Goal: Task Accomplishment & Management: Manage account settings

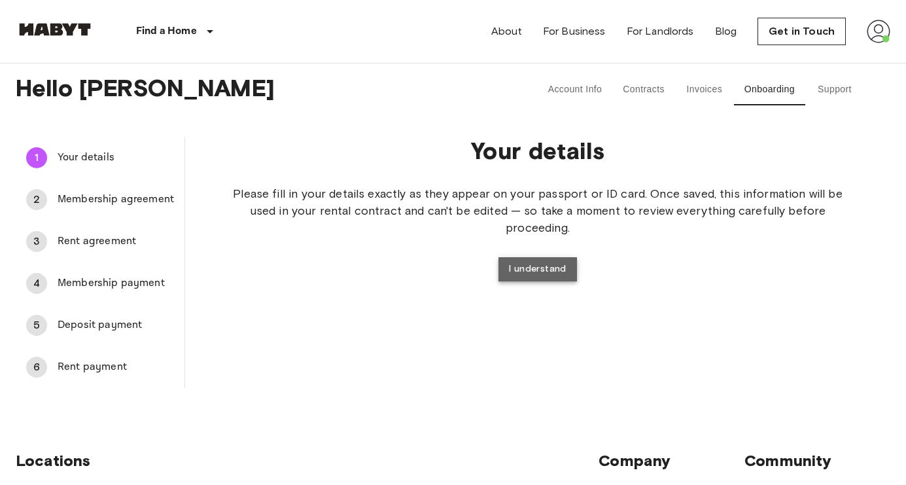
click at [532, 271] on button "I understand" at bounding box center [537, 269] width 78 height 24
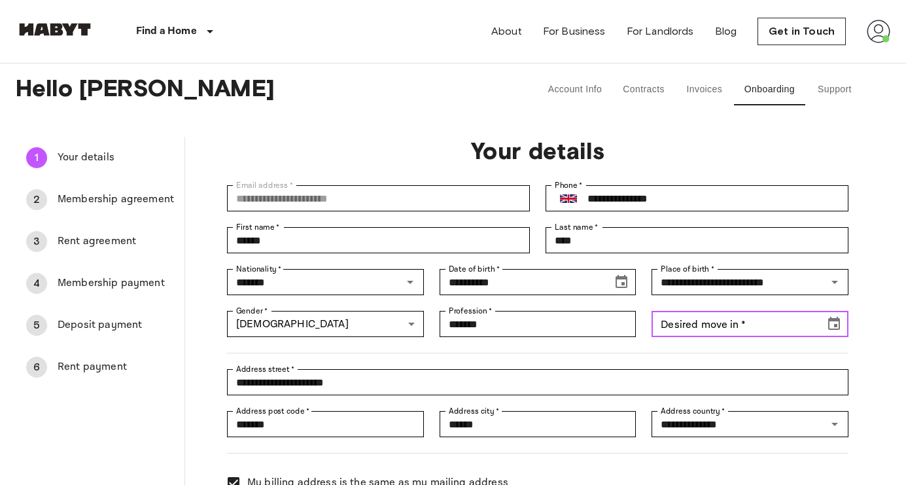
click at [698, 334] on input "Desired move in   *" at bounding box center [733, 324] width 164 height 26
click at [829, 332] on button "Choose date" at bounding box center [834, 324] width 26 height 26
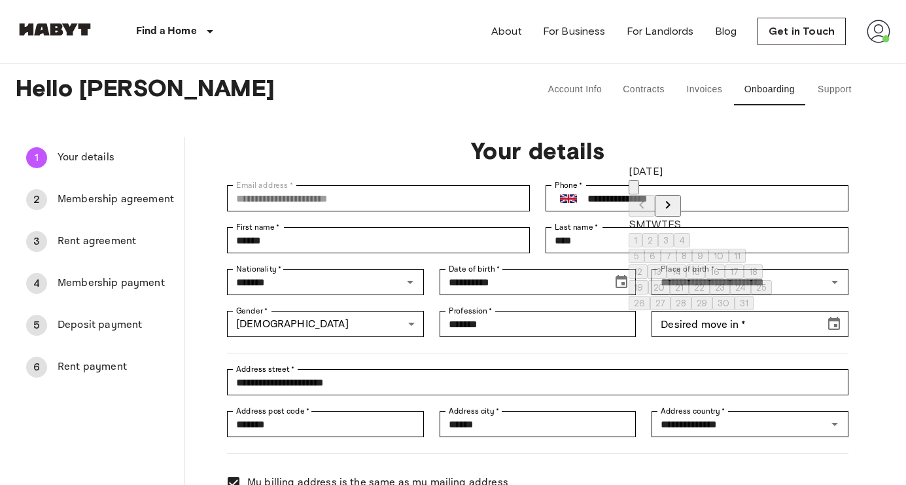
click at [676, 197] on icon "Next month" at bounding box center [668, 205] width 16 height 16
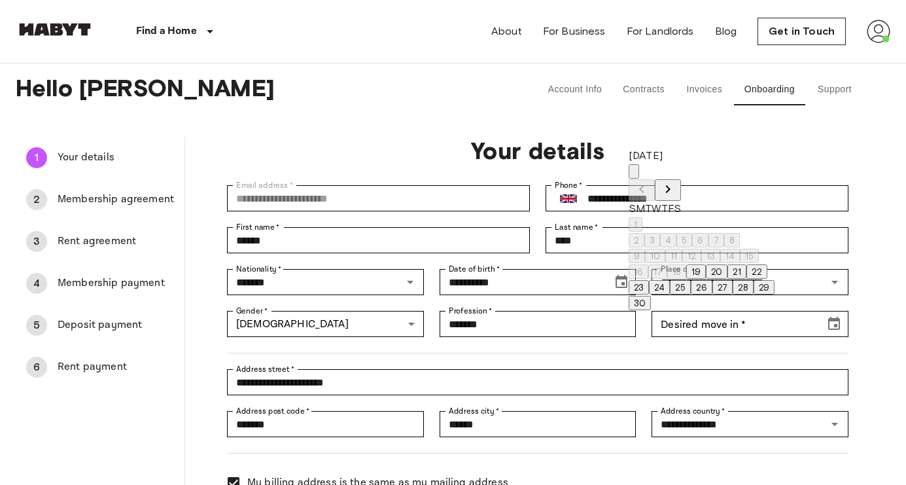
click at [706, 264] on button "19" at bounding box center [696, 271] width 20 height 14
type input "**********"
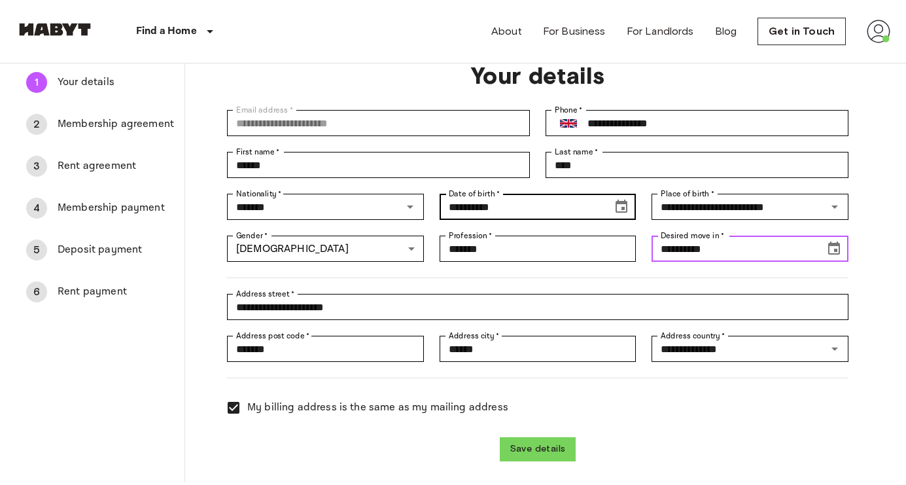
scroll to position [188, 0]
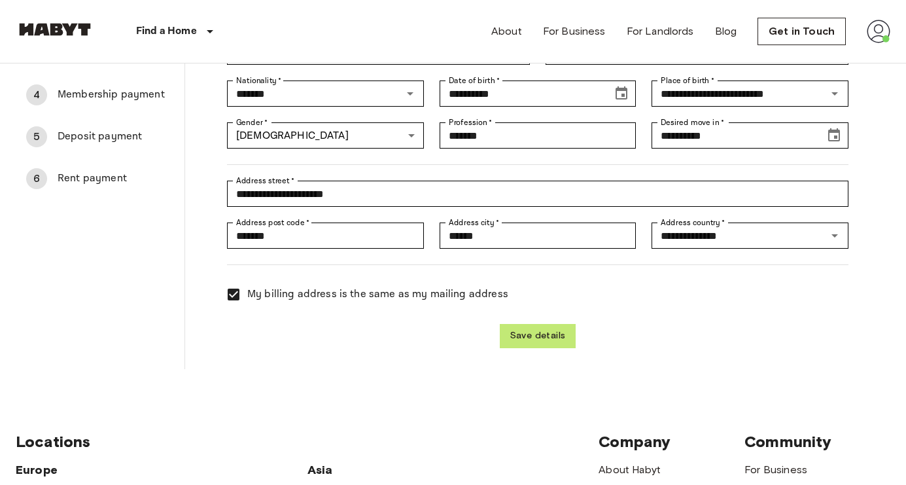
click at [542, 336] on button "Save details" at bounding box center [538, 336] width 77 height 24
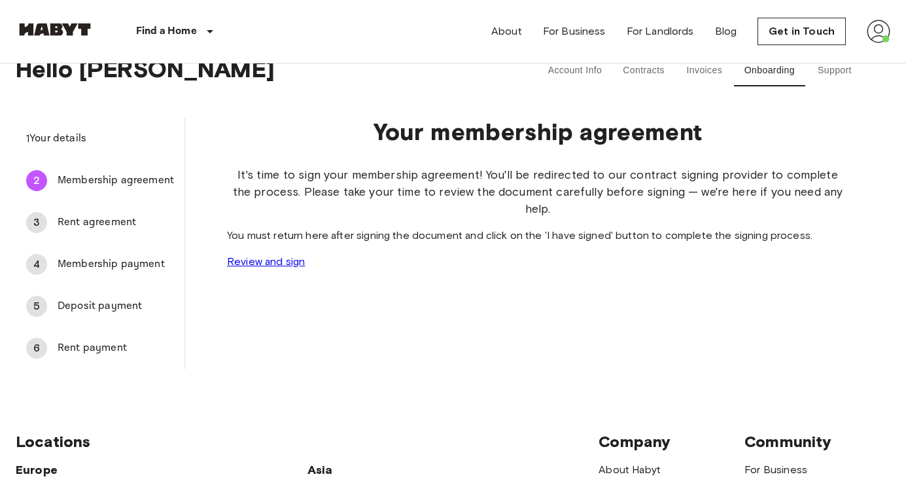
scroll to position [0, 0]
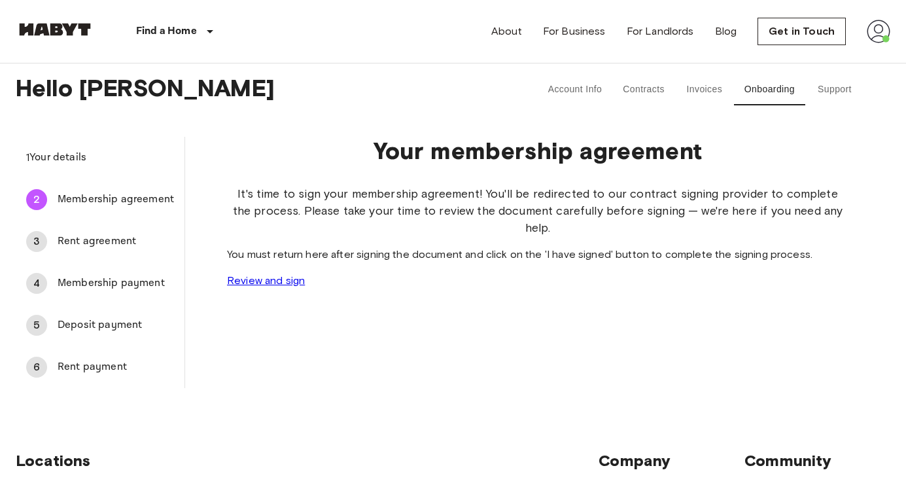
click at [305, 286] on link "Review and sign" at bounding box center [266, 280] width 78 height 12
click at [292, 288] on button "I have signed" at bounding box center [259, 280] width 65 height 14
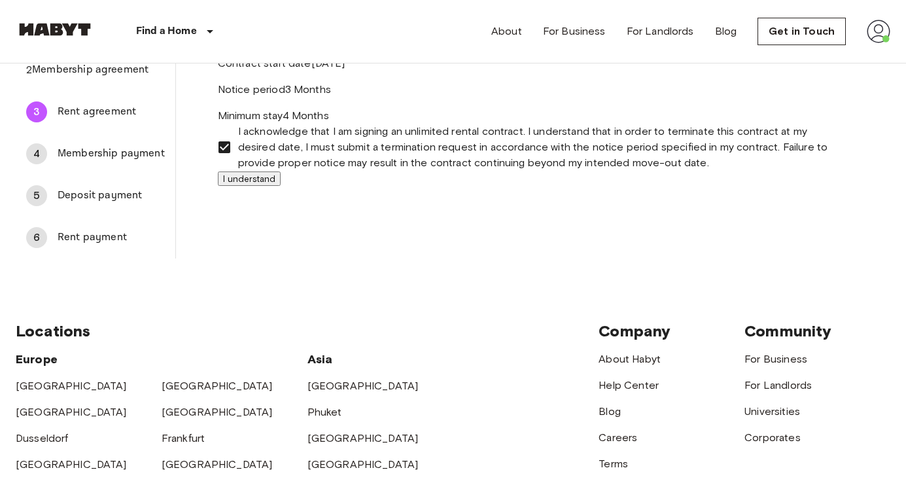
scroll to position [141, 0]
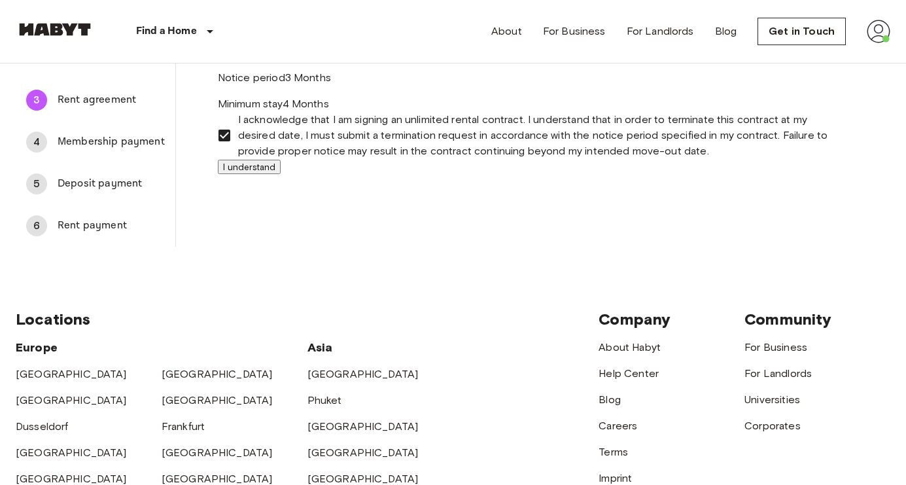
click at [281, 174] on button "I understand" at bounding box center [249, 167] width 63 height 14
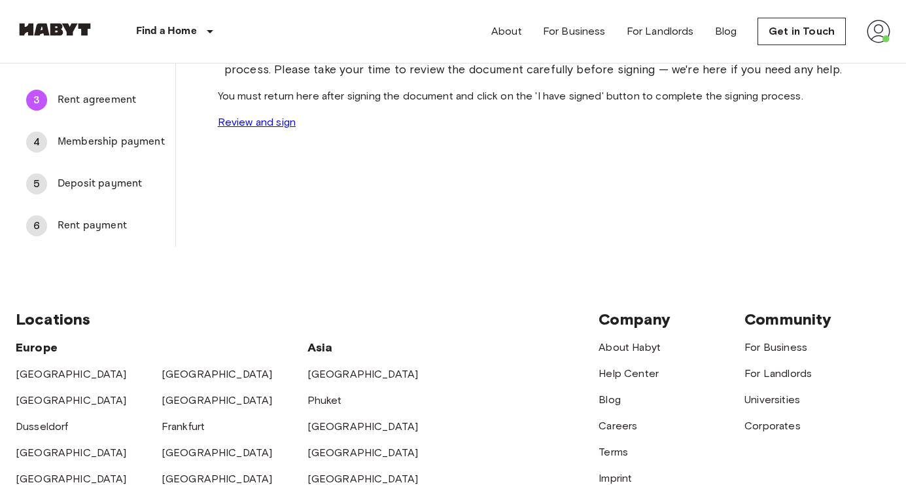
click at [296, 128] on link "Review and sign" at bounding box center [257, 122] width 78 height 12
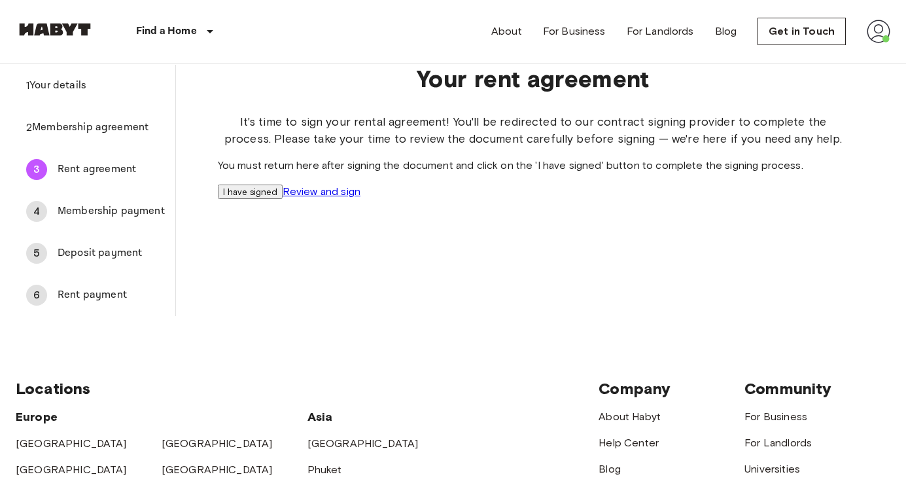
scroll to position [0, 0]
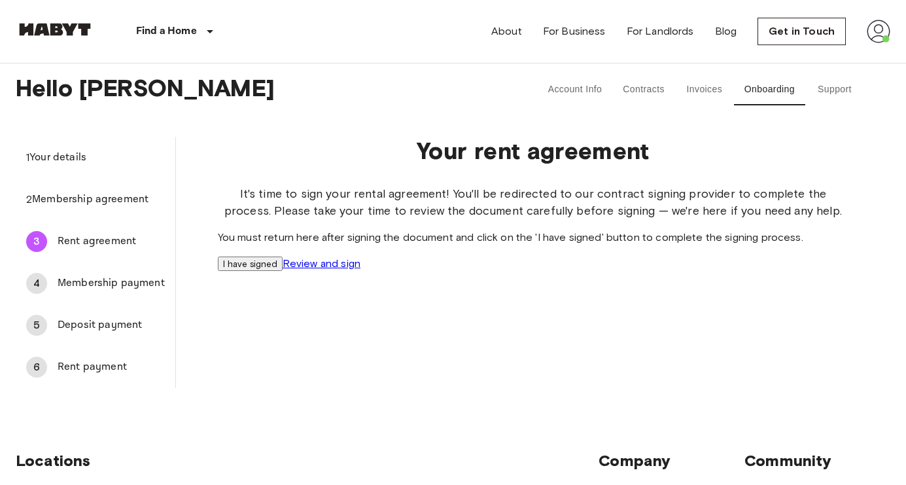
click at [120, 200] on span "Membership agreement" at bounding box center [98, 200] width 133 height 16
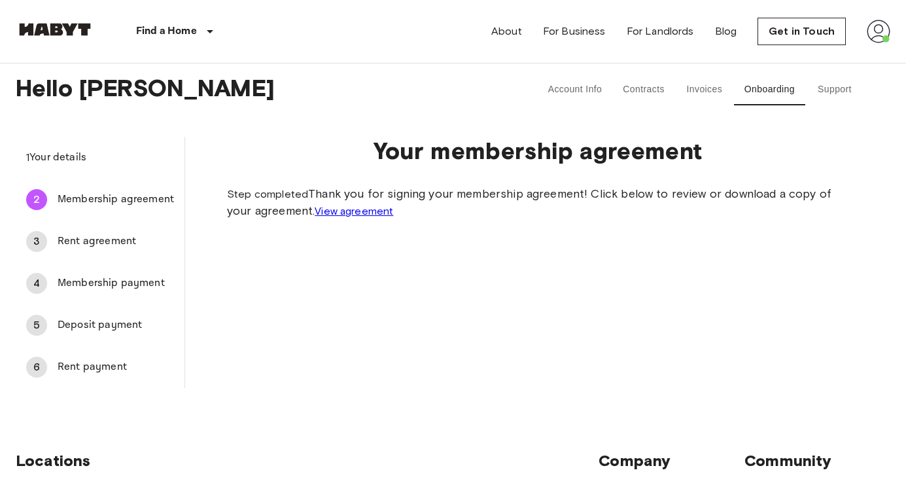
click at [117, 235] on span "Rent agreement" at bounding box center [116, 241] width 116 height 16
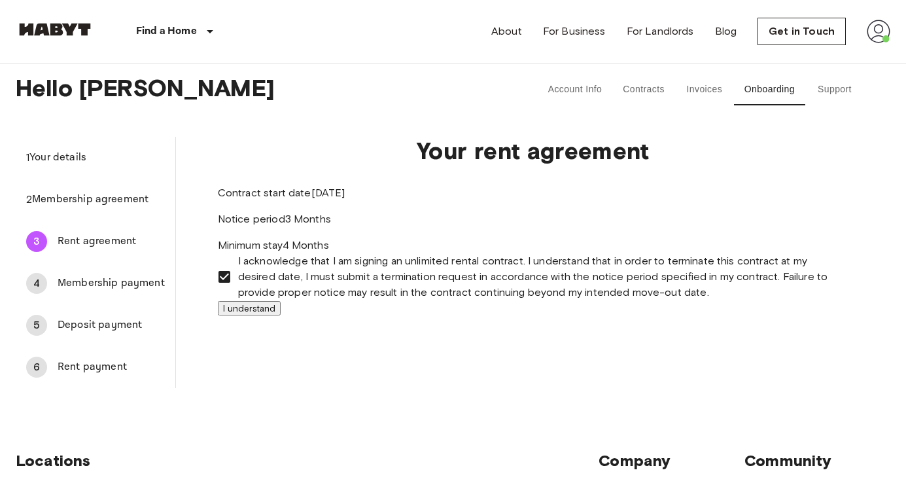
click at [281, 315] on button "I understand" at bounding box center [249, 308] width 63 height 14
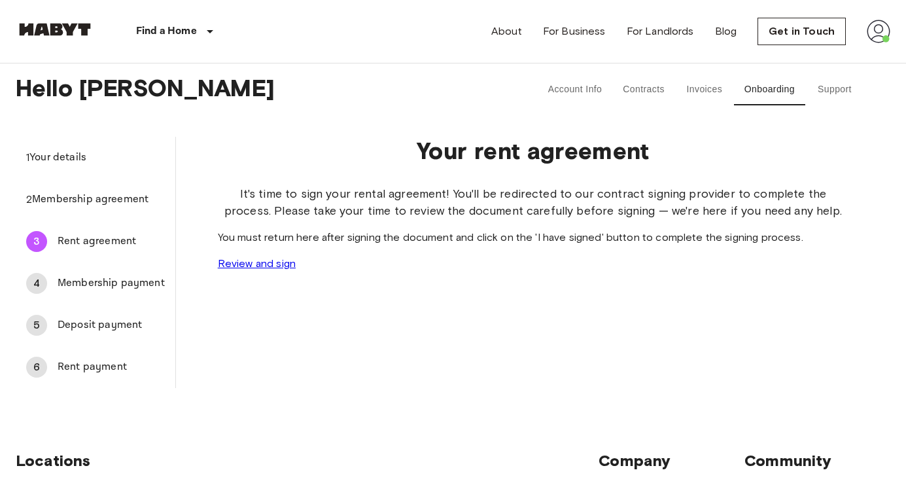
click at [296, 269] on link "Review and sign" at bounding box center [257, 263] width 78 height 12
click at [283, 271] on button "I have signed" at bounding box center [250, 263] width 65 height 14
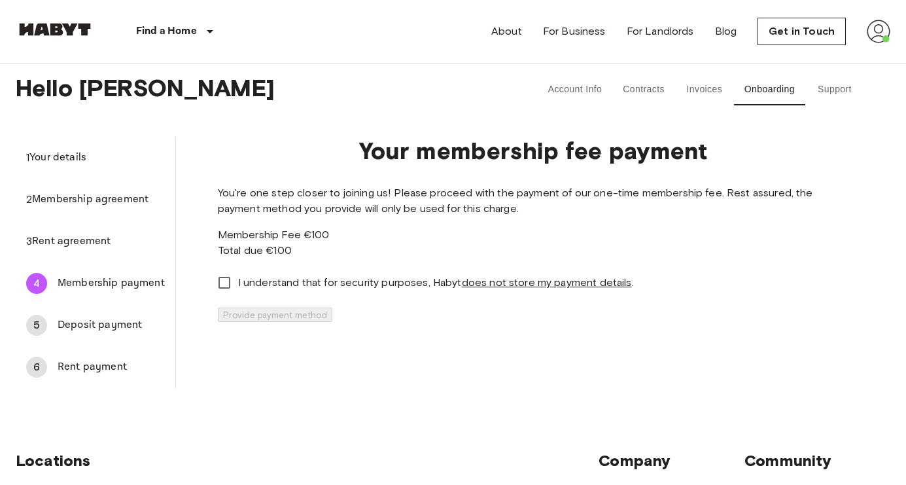
click at [134, 199] on span "Membership agreement" at bounding box center [98, 200] width 133 height 16
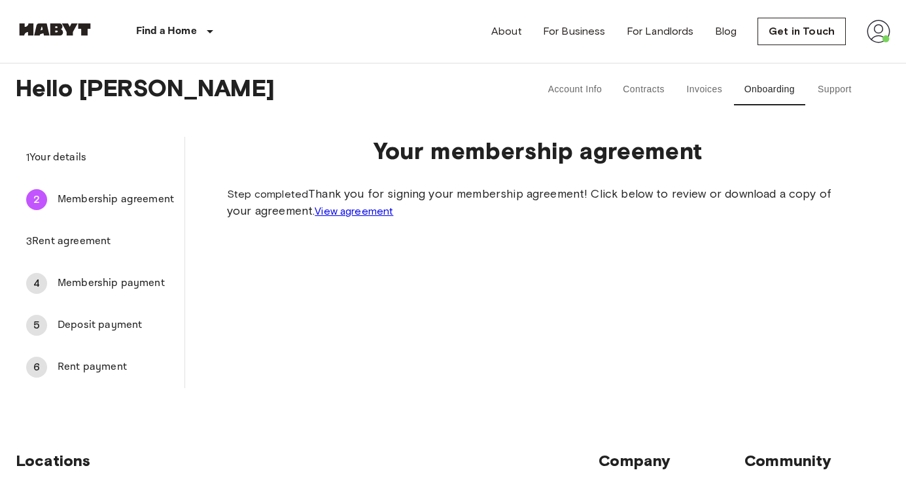
click at [393, 217] on link "View agreement" at bounding box center [354, 211] width 78 height 12
click at [127, 282] on span "Membership payment" at bounding box center [116, 283] width 116 height 16
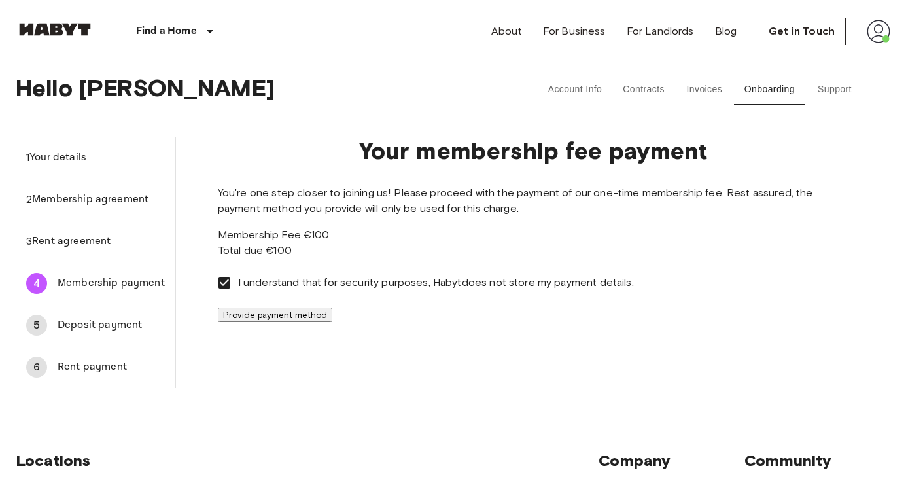
click at [332, 322] on button "Provide payment method" at bounding box center [275, 314] width 114 height 14
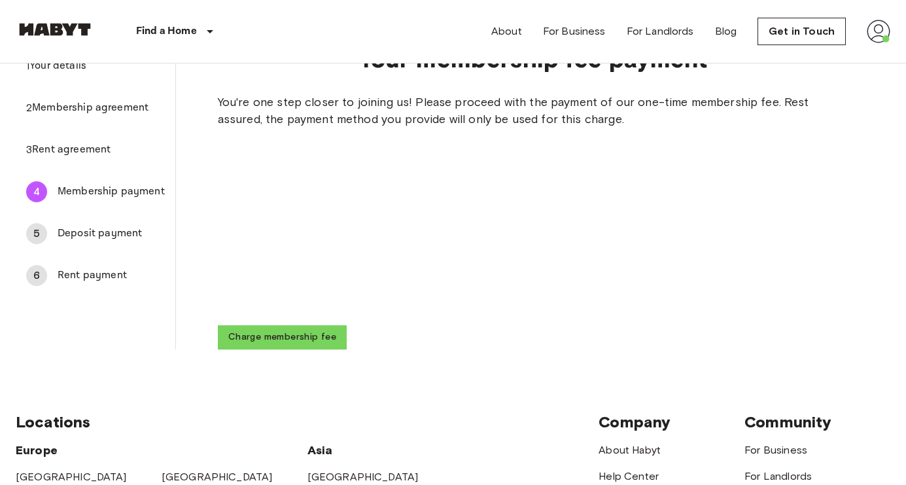
scroll to position [90, 0]
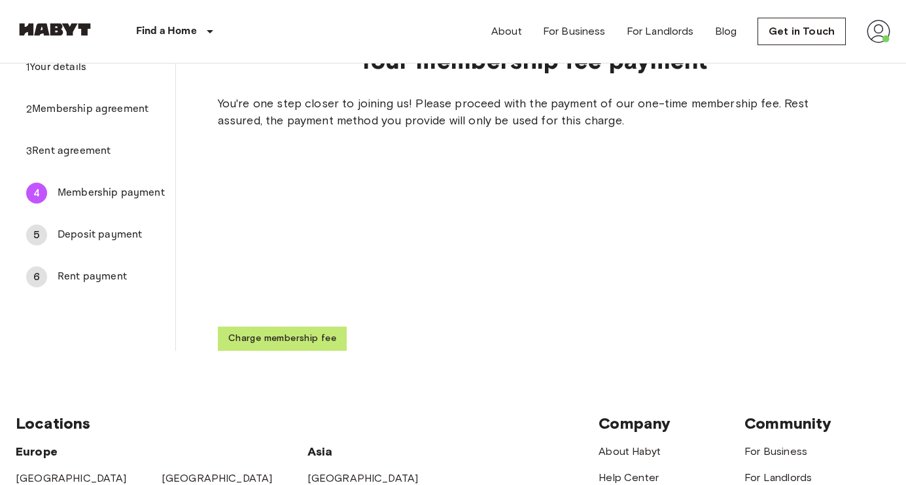
click at [347, 351] on button "Charge membership fee" at bounding box center [282, 338] width 129 height 24
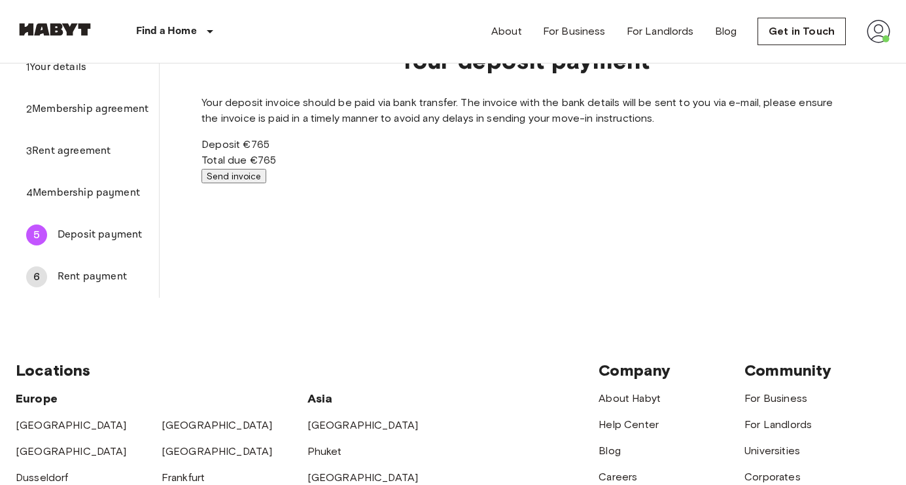
scroll to position [0, 0]
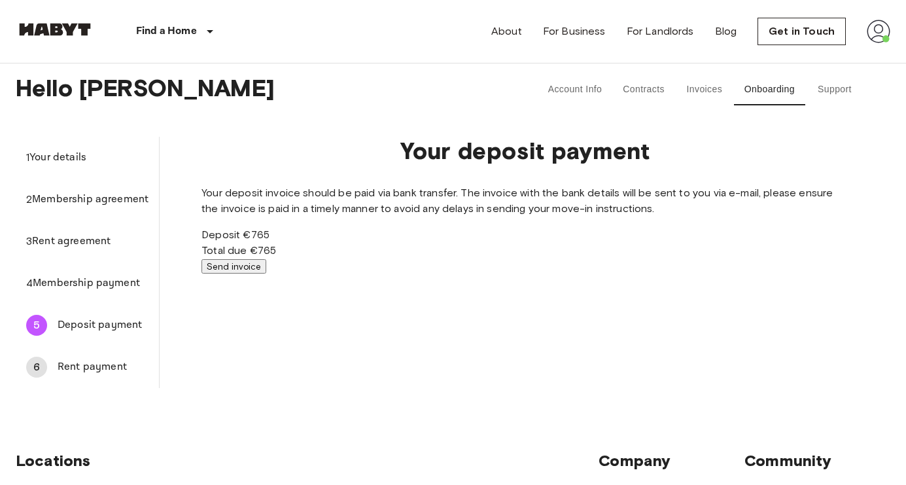
click at [266, 273] on button "Send invoice" at bounding box center [233, 266] width 65 height 14
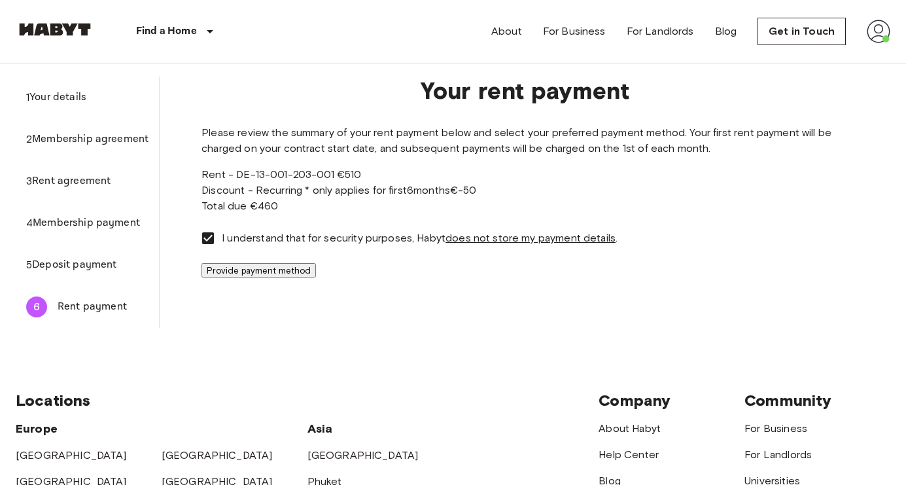
scroll to position [61, 0]
click at [316, 277] on button "Provide payment method" at bounding box center [258, 269] width 114 height 14
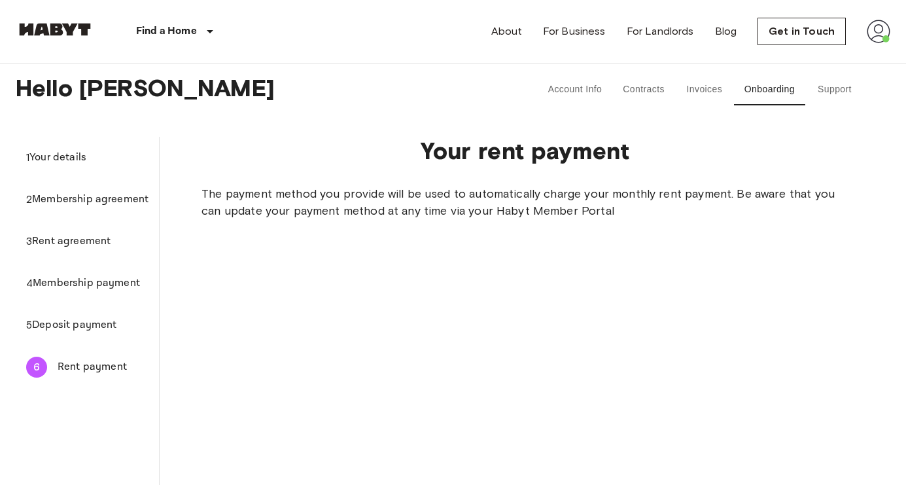
scroll to position [0, 0]
click at [123, 326] on span "Deposit payment" at bounding box center [90, 325] width 116 height 16
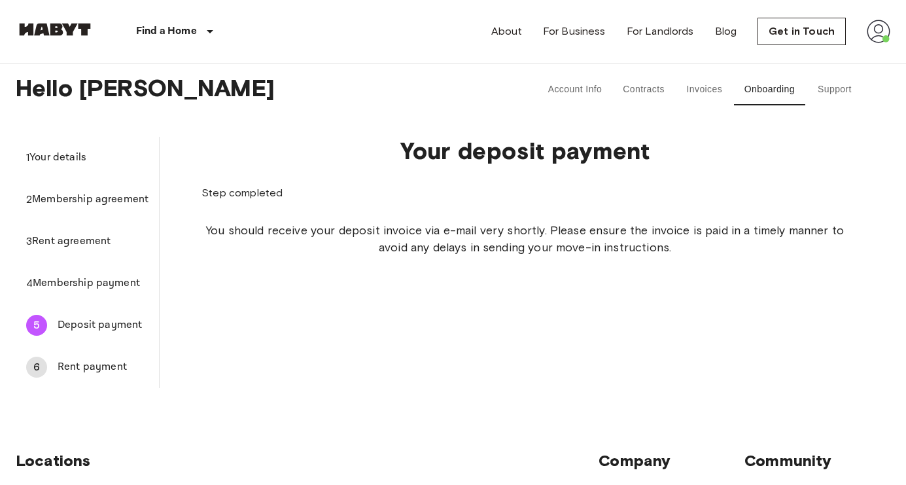
click at [110, 363] on span "Rent payment" at bounding box center [103, 367] width 91 height 16
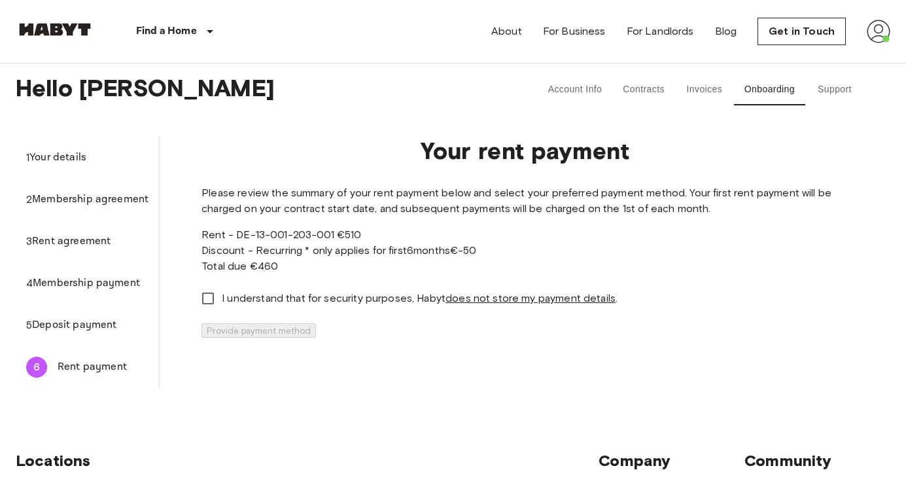
click at [707, 94] on button "Invoices" at bounding box center [704, 89] width 59 height 31
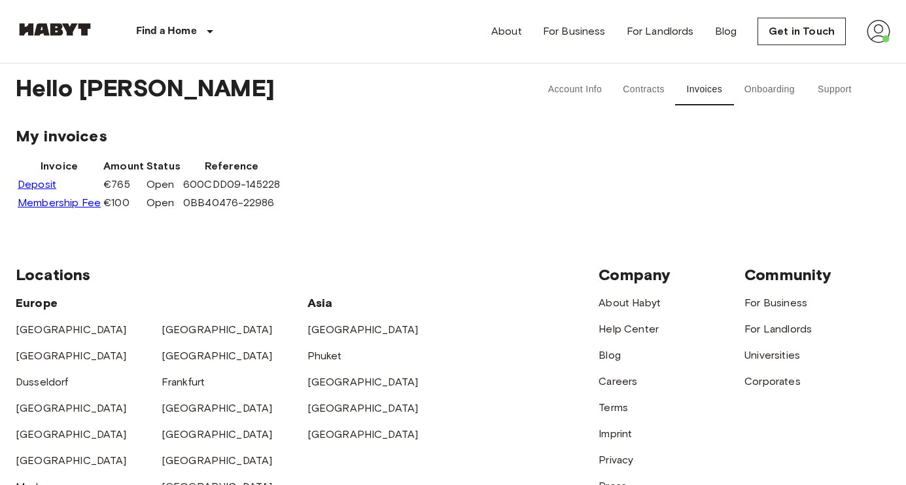
click at [82, 209] on link "Membership Fee" at bounding box center [59, 202] width 83 height 12
click at [437, 33] on div "Find a Home [GEOGRAPHIC_DATA] [GEOGRAPHIC_DATA] [GEOGRAPHIC_DATA] [GEOGRAPHIC_D…" at bounding box center [453, 31] width 874 height 63
click at [651, 93] on button "Contracts" at bounding box center [643, 89] width 63 height 31
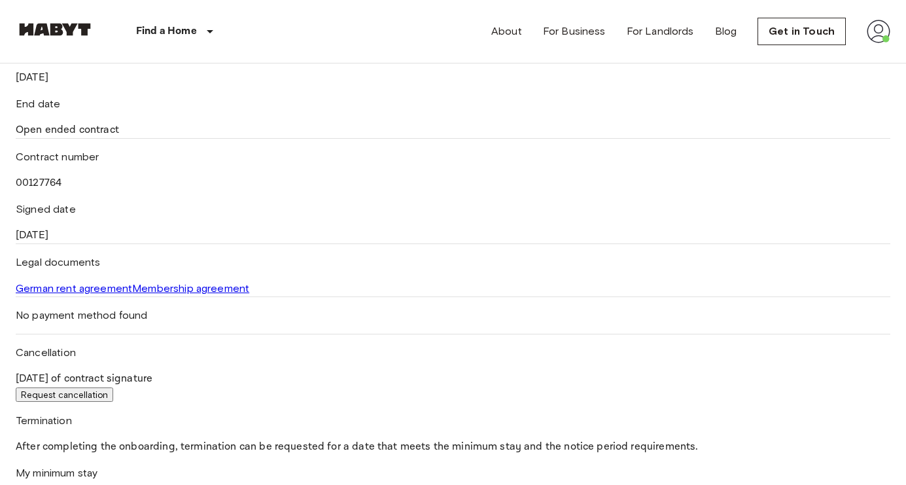
scroll to position [4, 0]
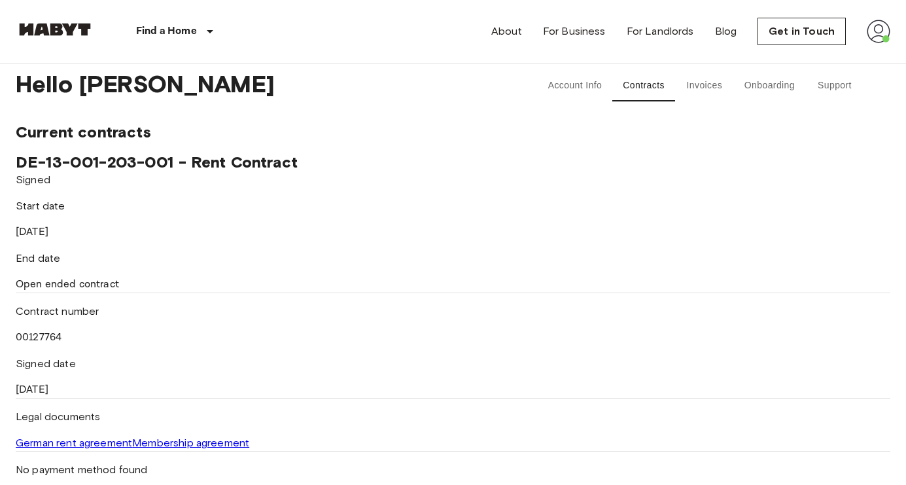
click at [578, 86] on button "Account Info" at bounding box center [575, 85] width 75 height 31
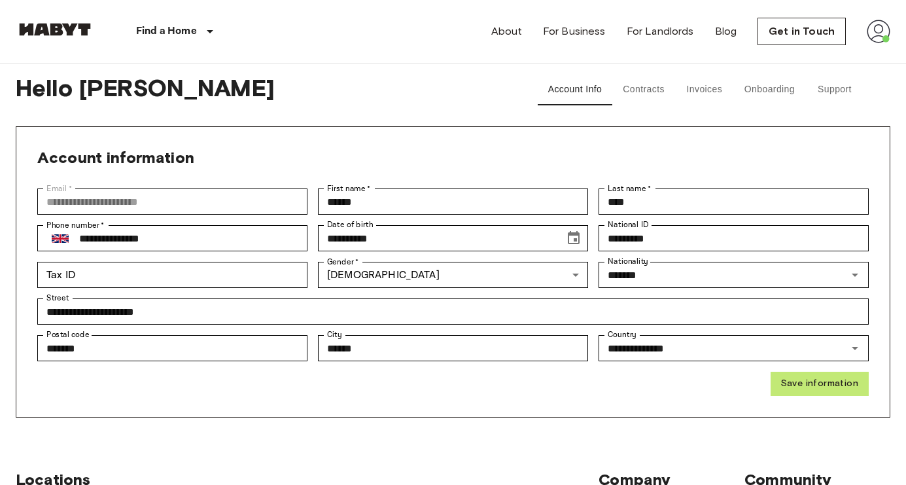
click at [804, 385] on button "Save information" at bounding box center [819, 383] width 98 height 24
click at [652, 92] on button "Contracts" at bounding box center [643, 89] width 63 height 31
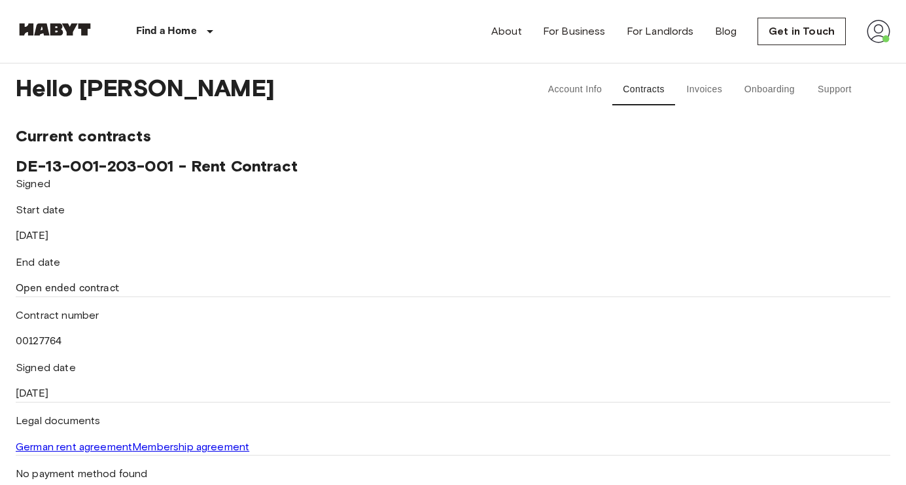
click at [775, 90] on button "Onboarding" at bounding box center [769, 89] width 71 height 31
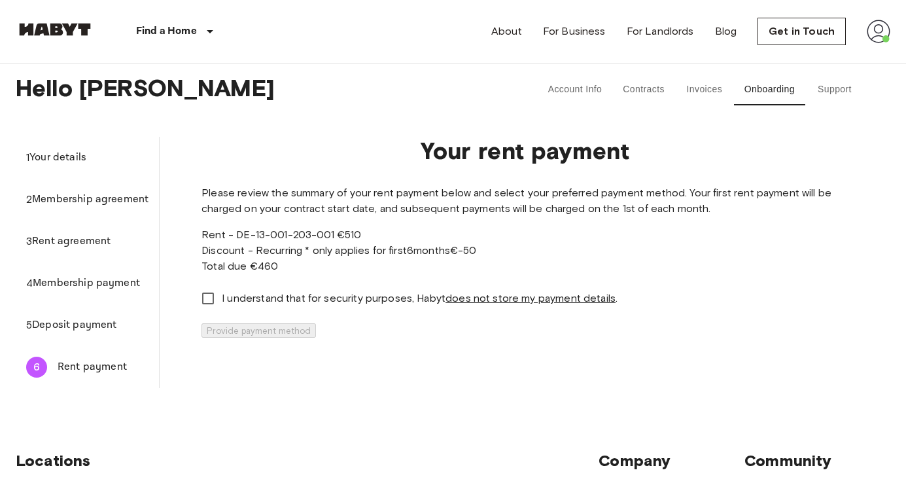
click at [116, 323] on span "Deposit payment" at bounding box center [90, 325] width 116 height 16
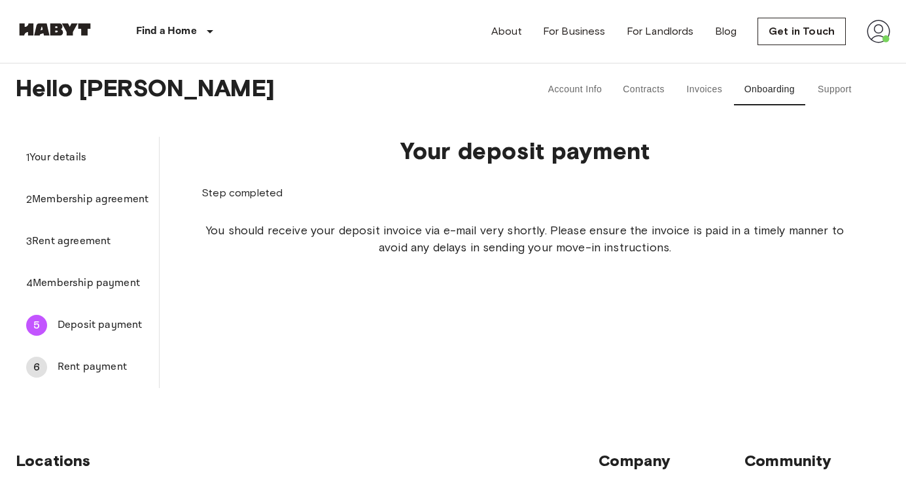
click at [137, 280] on span "Membership payment" at bounding box center [91, 283] width 116 height 16
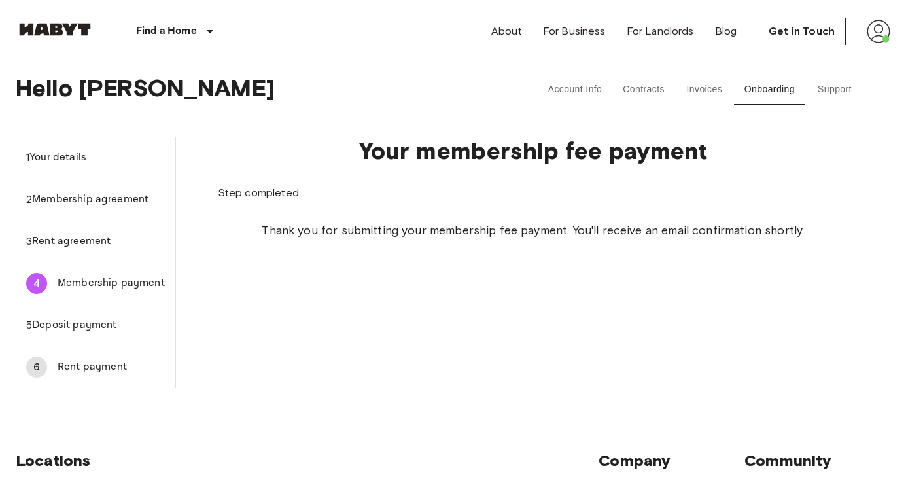
click at [128, 320] on span "Deposit payment" at bounding box center [98, 325] width 133 height 16
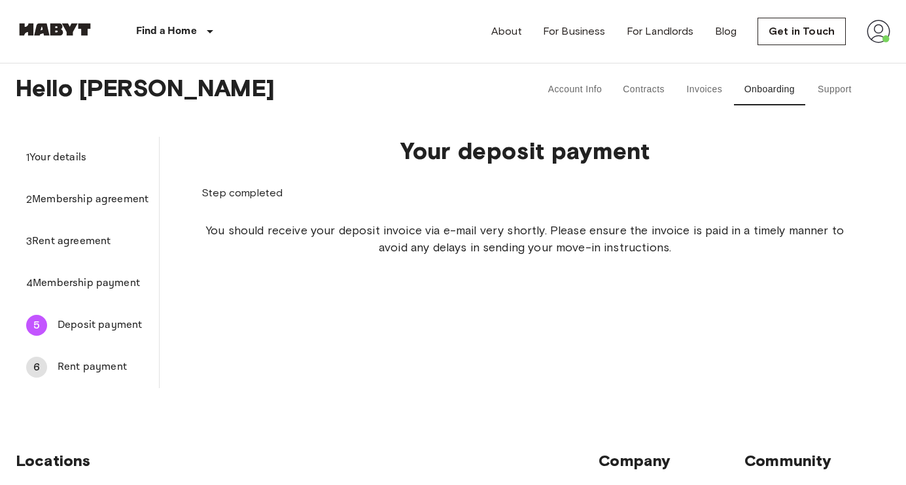
click at [118, 367] on span "Rent payment" at bounding box center [103, 367] width 91 height 16
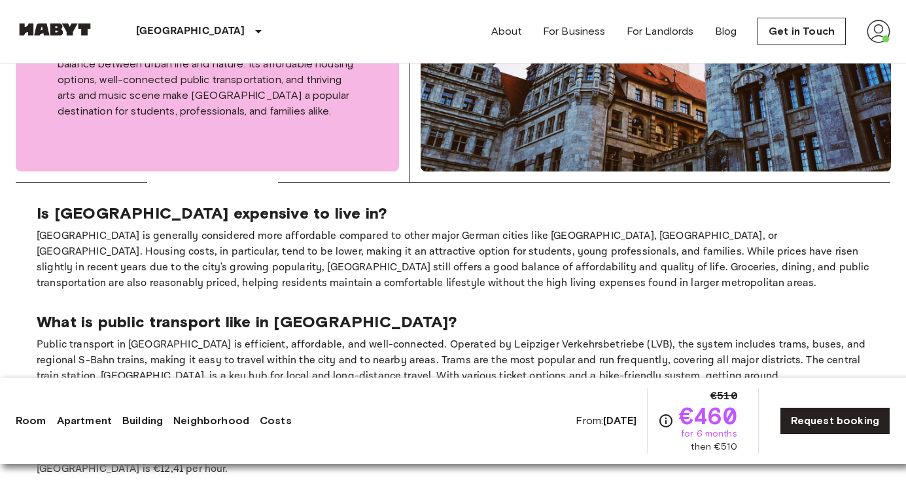
scroll to position [2568, 0]
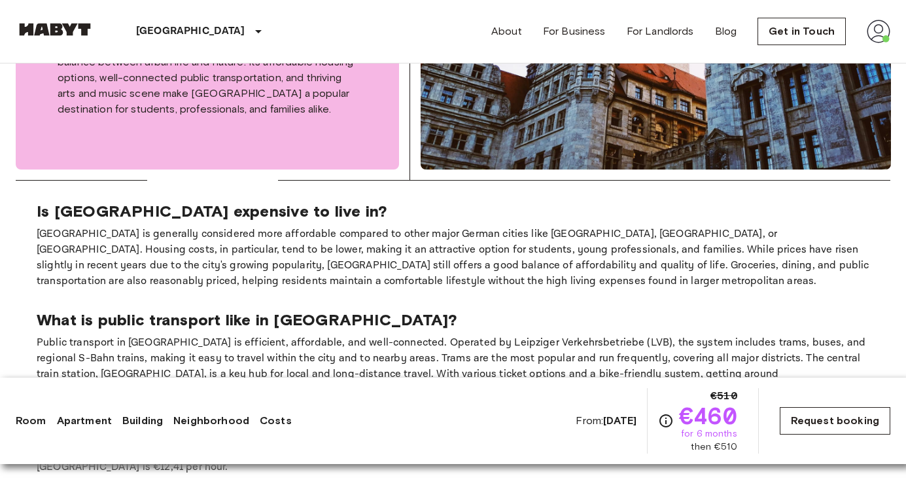
click at [847, 425] on link "Request booking" at bounding box center [835, 420] width 111 height 27
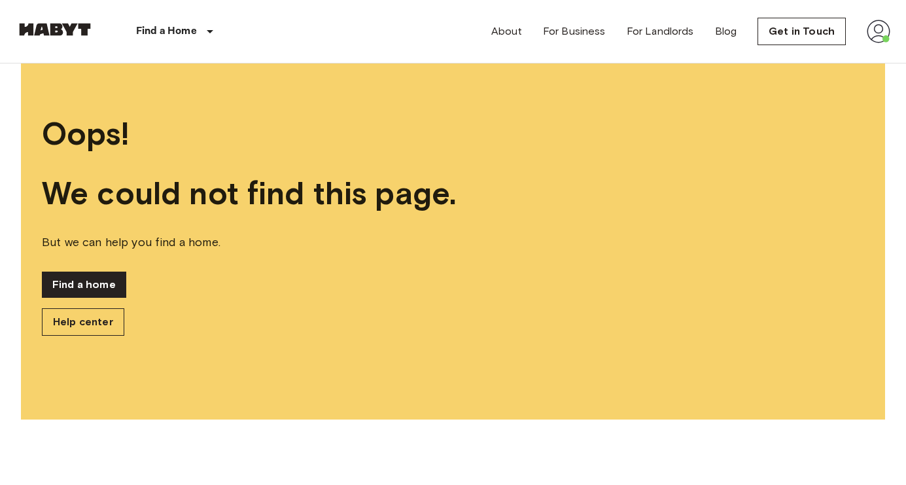
scroll to position [-3, 0]
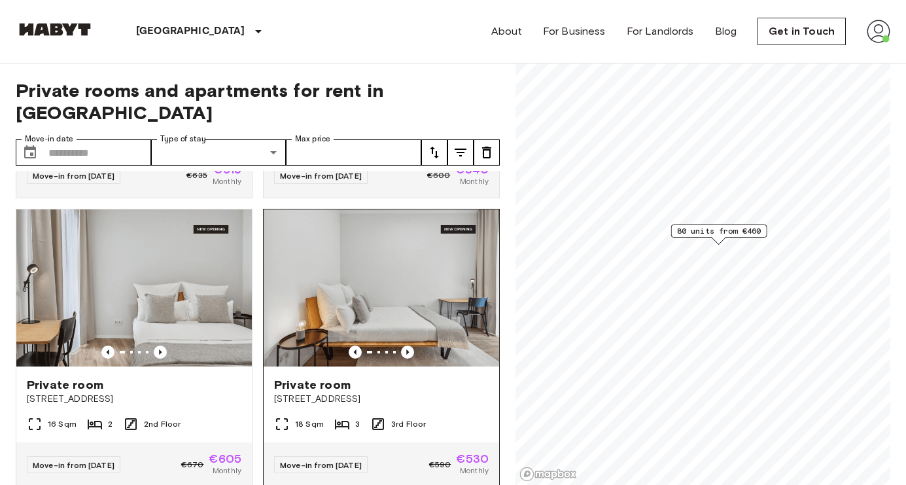
scroll to position [534, 0]
